Goal: Task Accomplishment & Management: Use online tool/utility

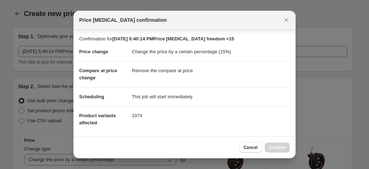
select select "percentage"
select select "remove"
select select "vendor"
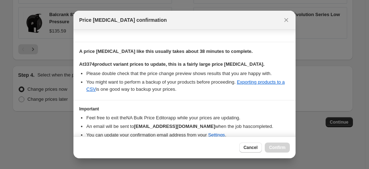
scroll to position [126, 0]
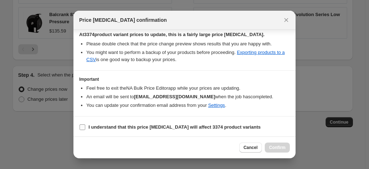
click at [83, 125] on input "I understand that this price [MEDICAL_DATA] will affect 3374 product variants" at bounding box center [83, 128] width 6 height 6
checkbox input "true"
click at [279, 148] on span "Confirm" at bounding box center [277, 148] width 16 height 6
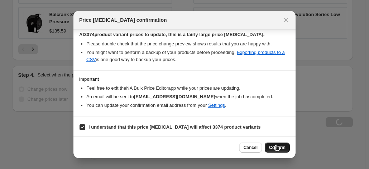
type input "[DATE] 5:40:14 PMPrice [MEDICAL_DATA] freedom +15"
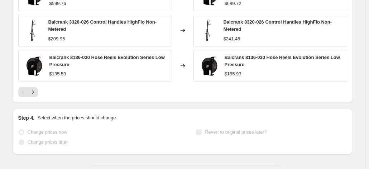
scroll to position [655, 0]
